Goal: Information Seeking & Learning: Learn about a topic

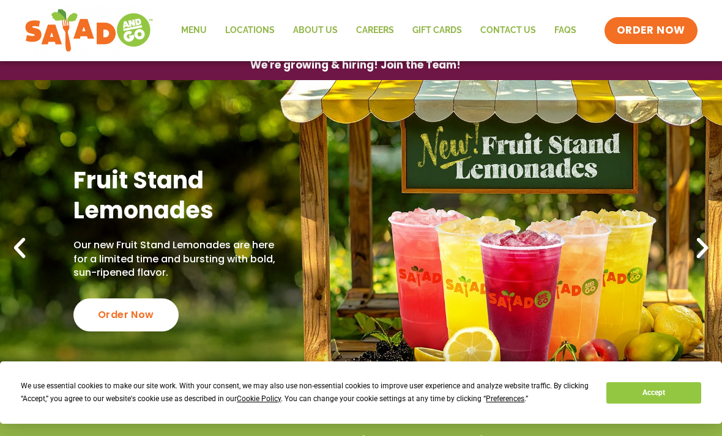
scroll to position [23, 0]
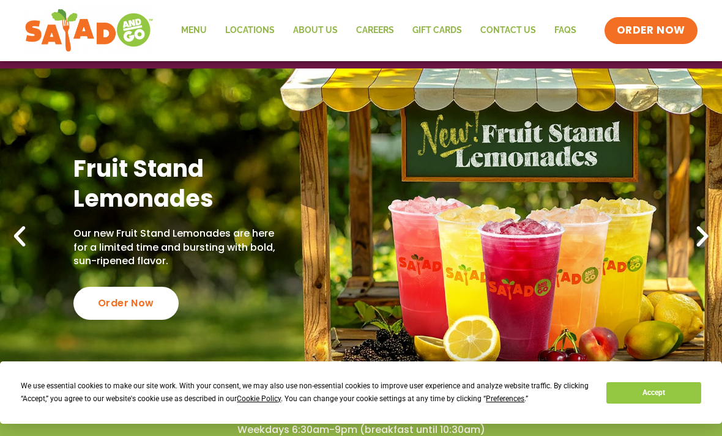
click at [661, 395] on button "Accept" at bounding box center [653, 392] width 94 height 21
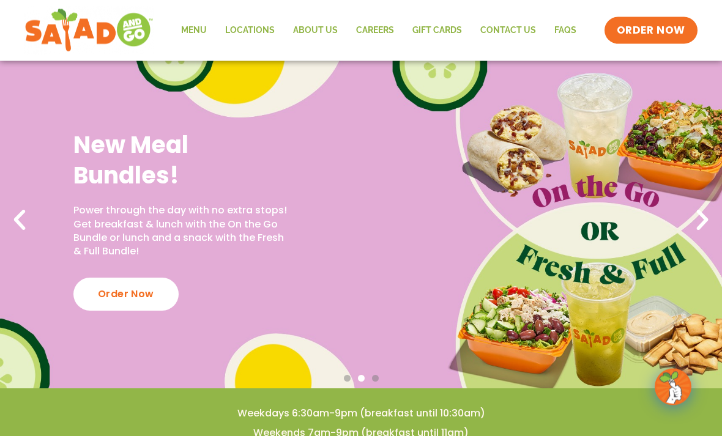
scroll to position [0, 0]
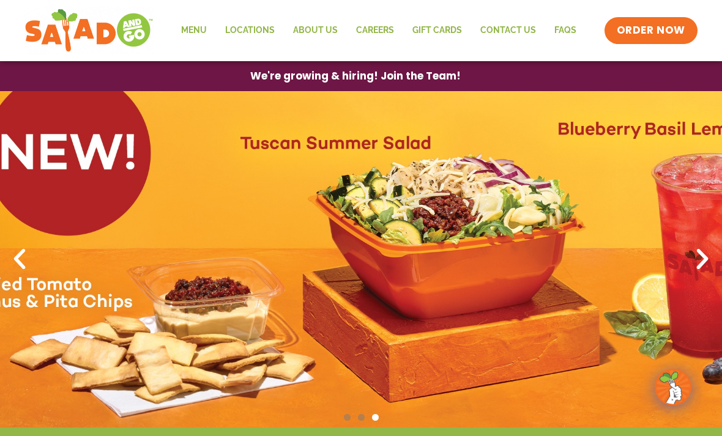
click at [259, 31] on link "Locations" at bounding box center [250, 31] width 68 height 28
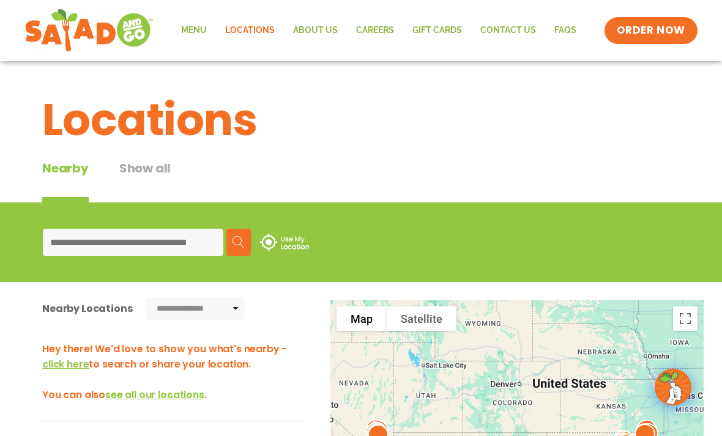
click at [150, 240] on input at bounding box center [133, 243] width 181 height 28
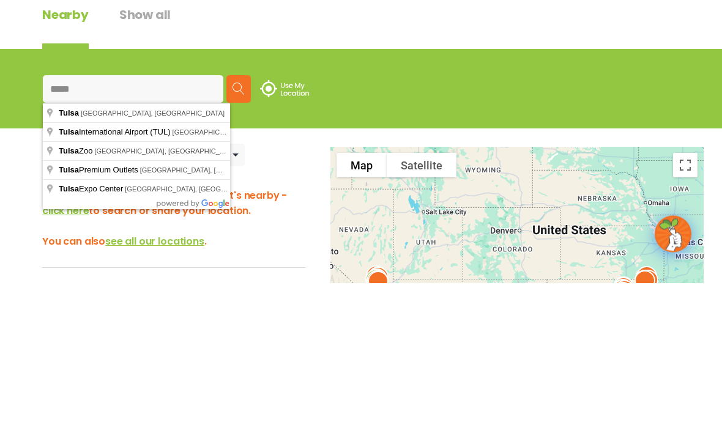
type input "**********"
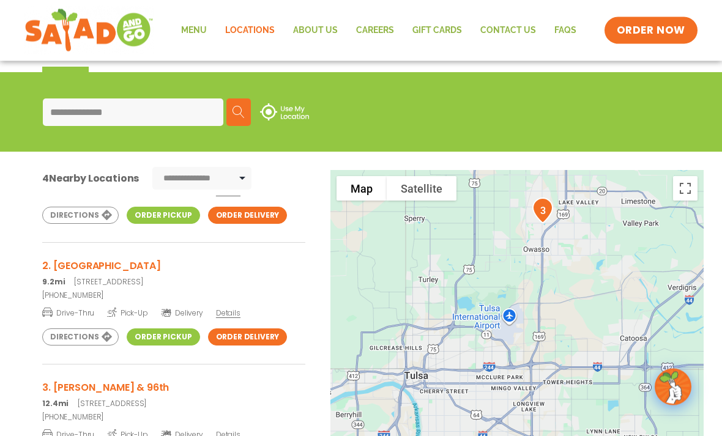
scroll to position [130, 0]
click at [201, 23] on link "Menu" at bounding box center [194, 31] width 44 height 28
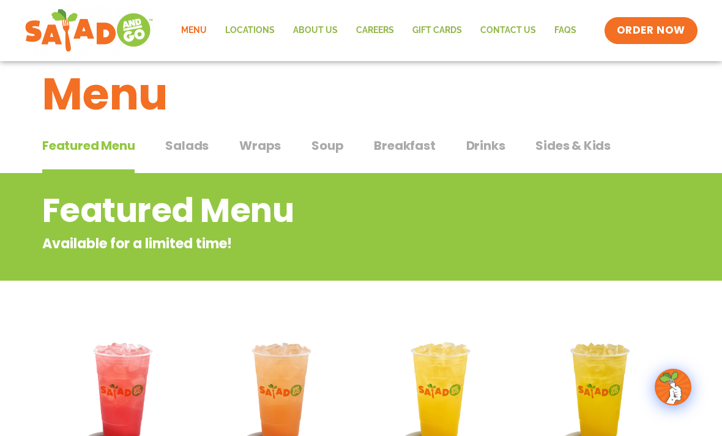
scroll to position [24, 0]
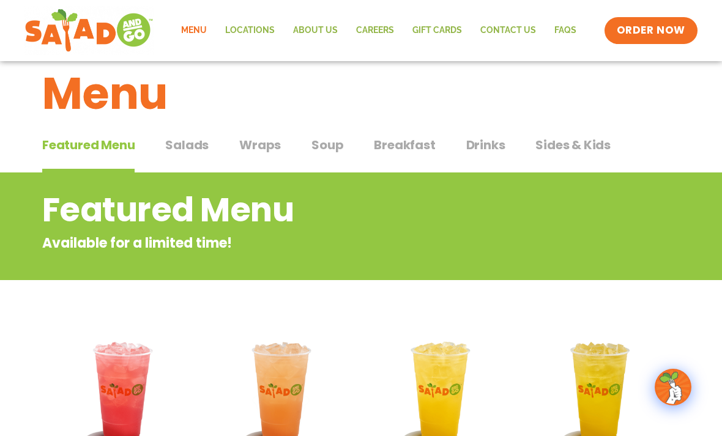
click at [189, 144] on span "Salads" at bounding box center [186, 145] width 43 height 18
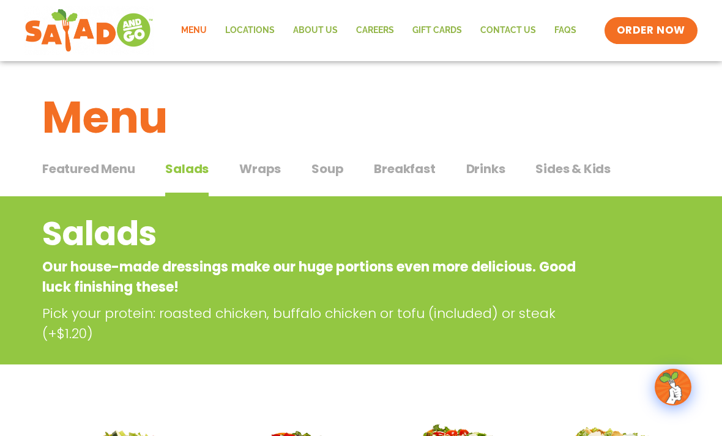
click at [267, 169] on span "Wraps" at bounding box center [260, 169] width 42 height 18
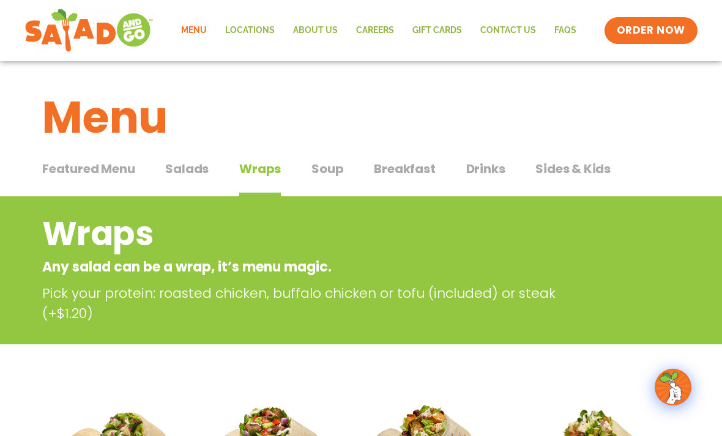
click at [333, 164] on span "Soup" at bounding box center [327, 169] width 32 height 18
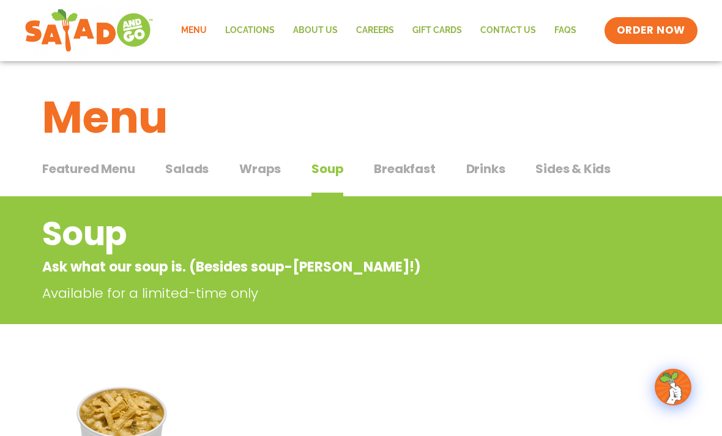
click at [408, 166] on span "Breakfast" at bounding box center [404, 169] width 61 height 18
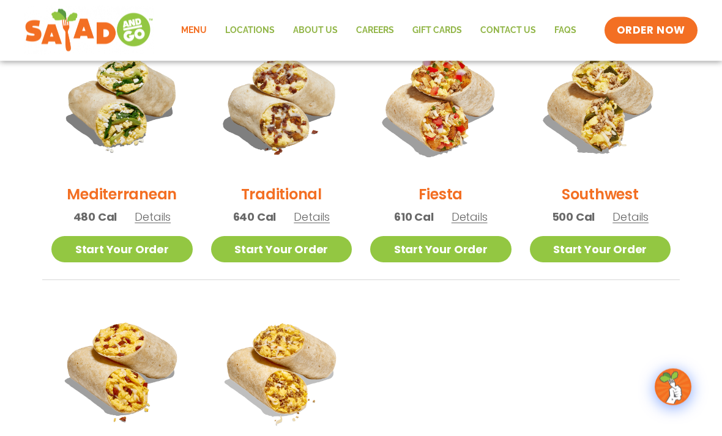
scroll to position [353, 0]
click at [600, 120] on img at bounding box center [600, 103] width 141 height 141
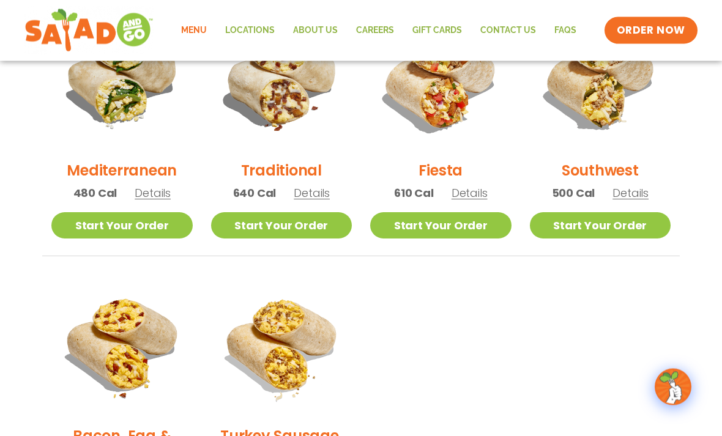
scroll to position [377, 0]
click at [128, 373] on img at bounding box center [121, 345] width 141 height 141
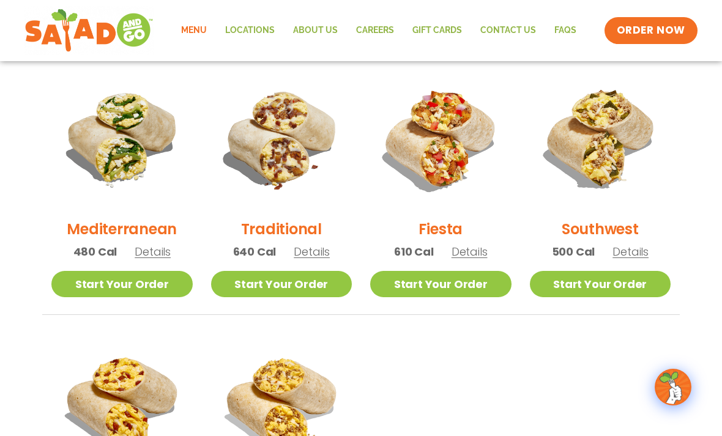
scroll to position [318, 0]
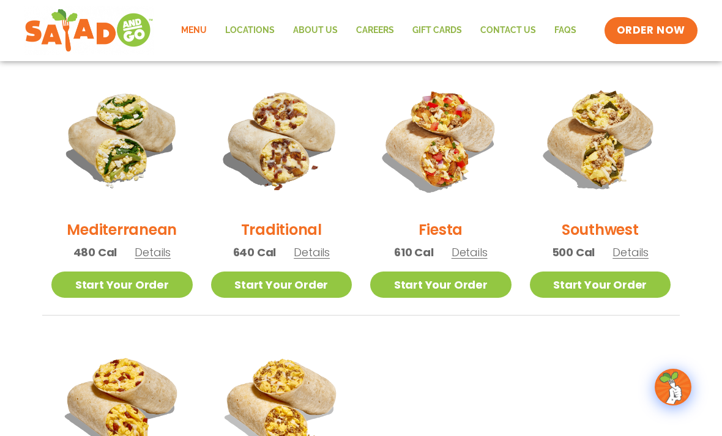
click at [434, 159] on img at bounding box center [440, 139] width 141 height 141
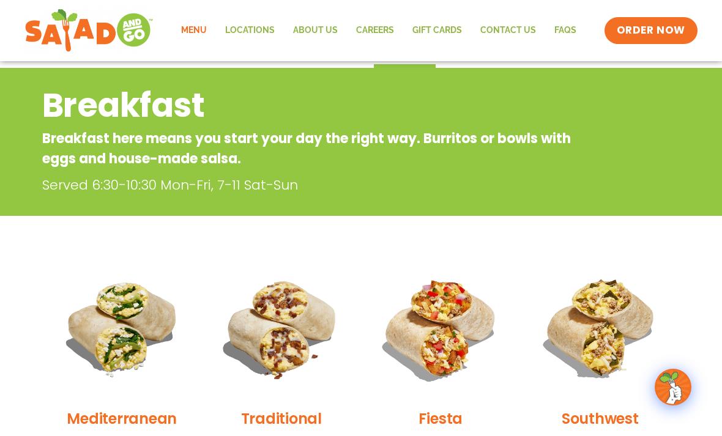
scroll to position [0, 0]
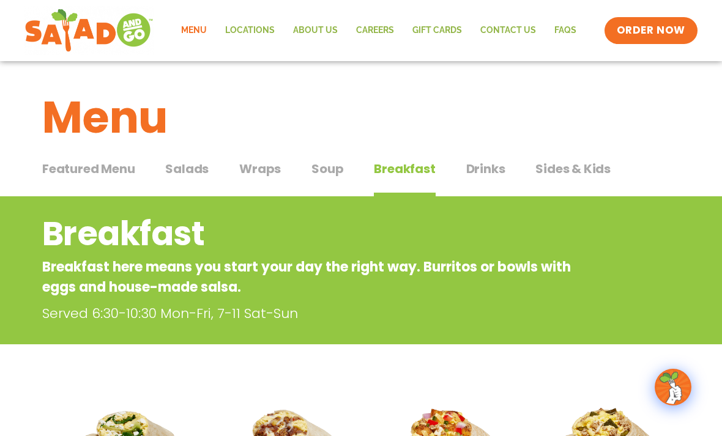
click at [578, 169] on span "Sides & Kids" at bounding box center [572, 169] width 75 height 18
